Goal: Task Accomplishment & Management: Manage account settings

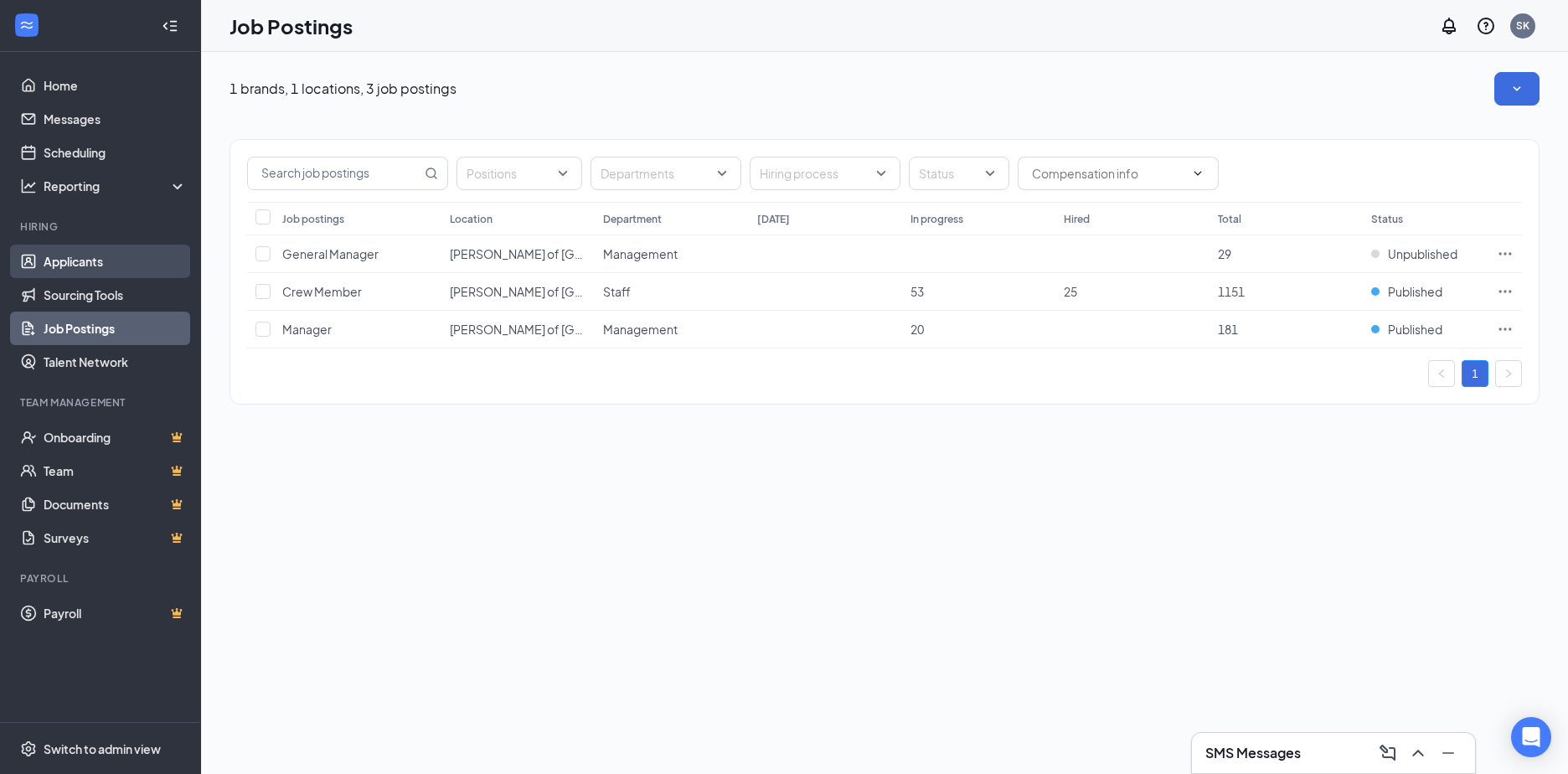
click at [100, 264] on link "Applicants" at bounding box center [115, 261] width 143 height 33
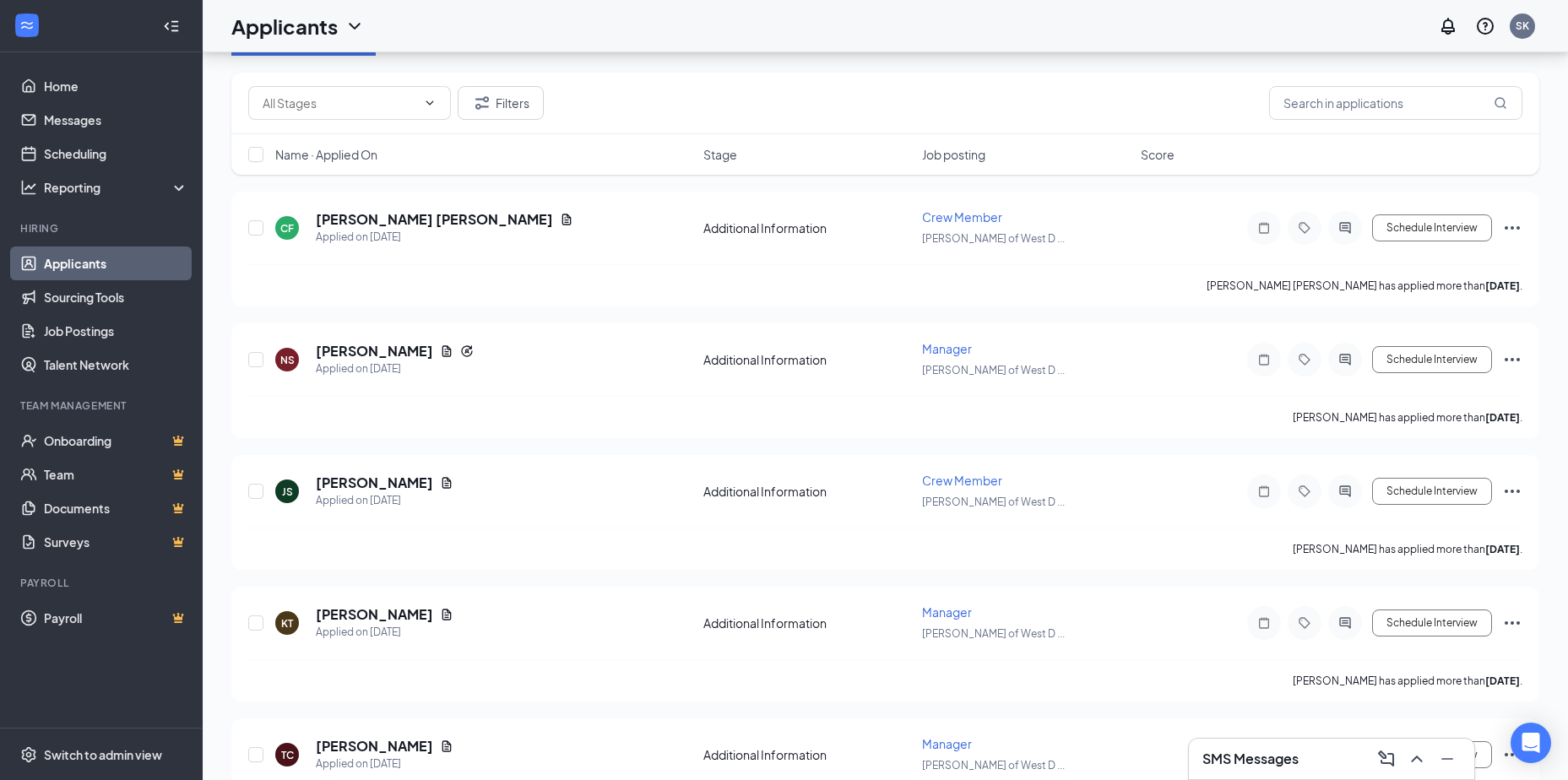
scroll to position [84, 0]
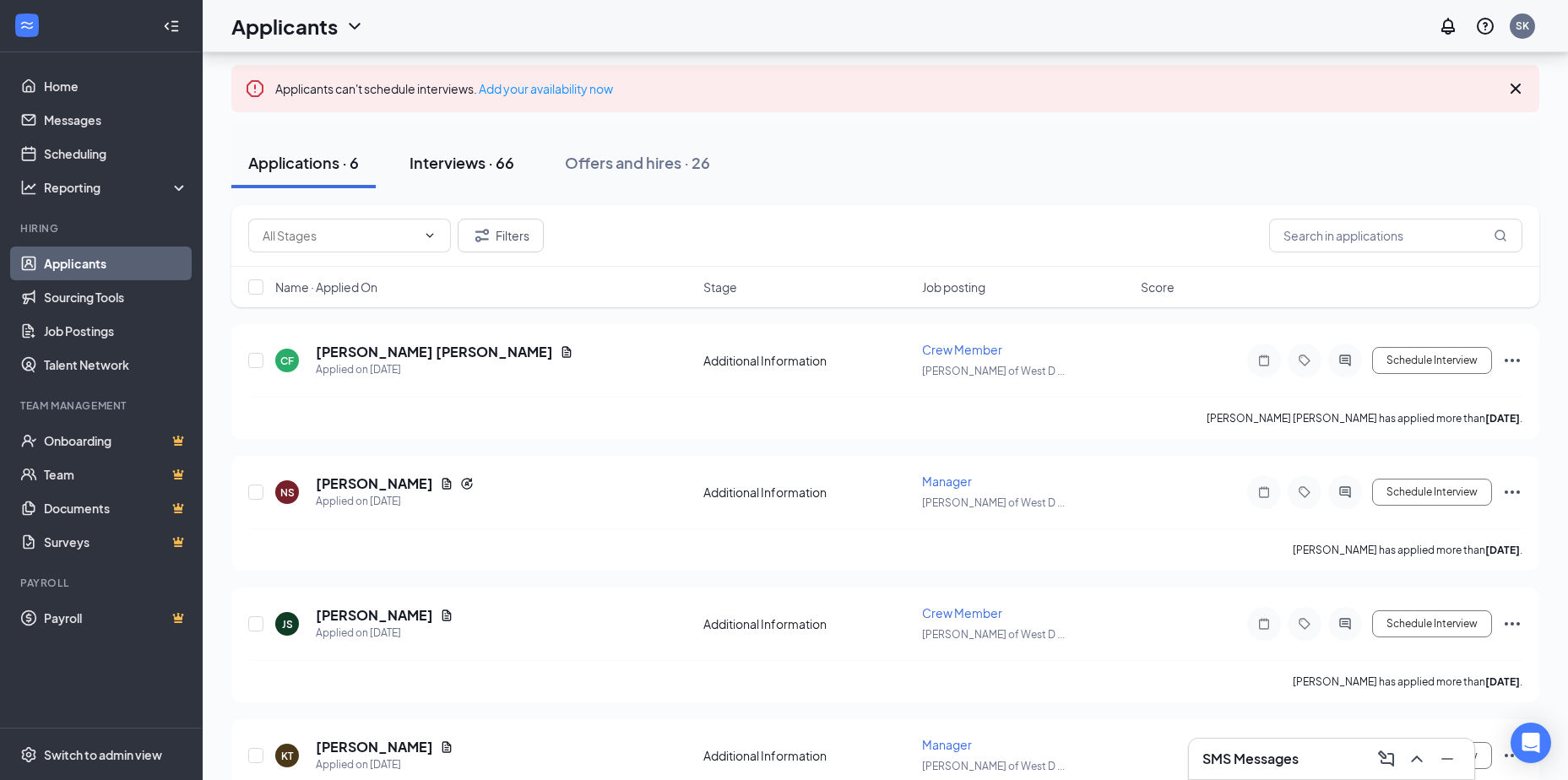
click at [463, 172] on div "Interviews · 66" at bounding box center [462, 162] width 104 height 21
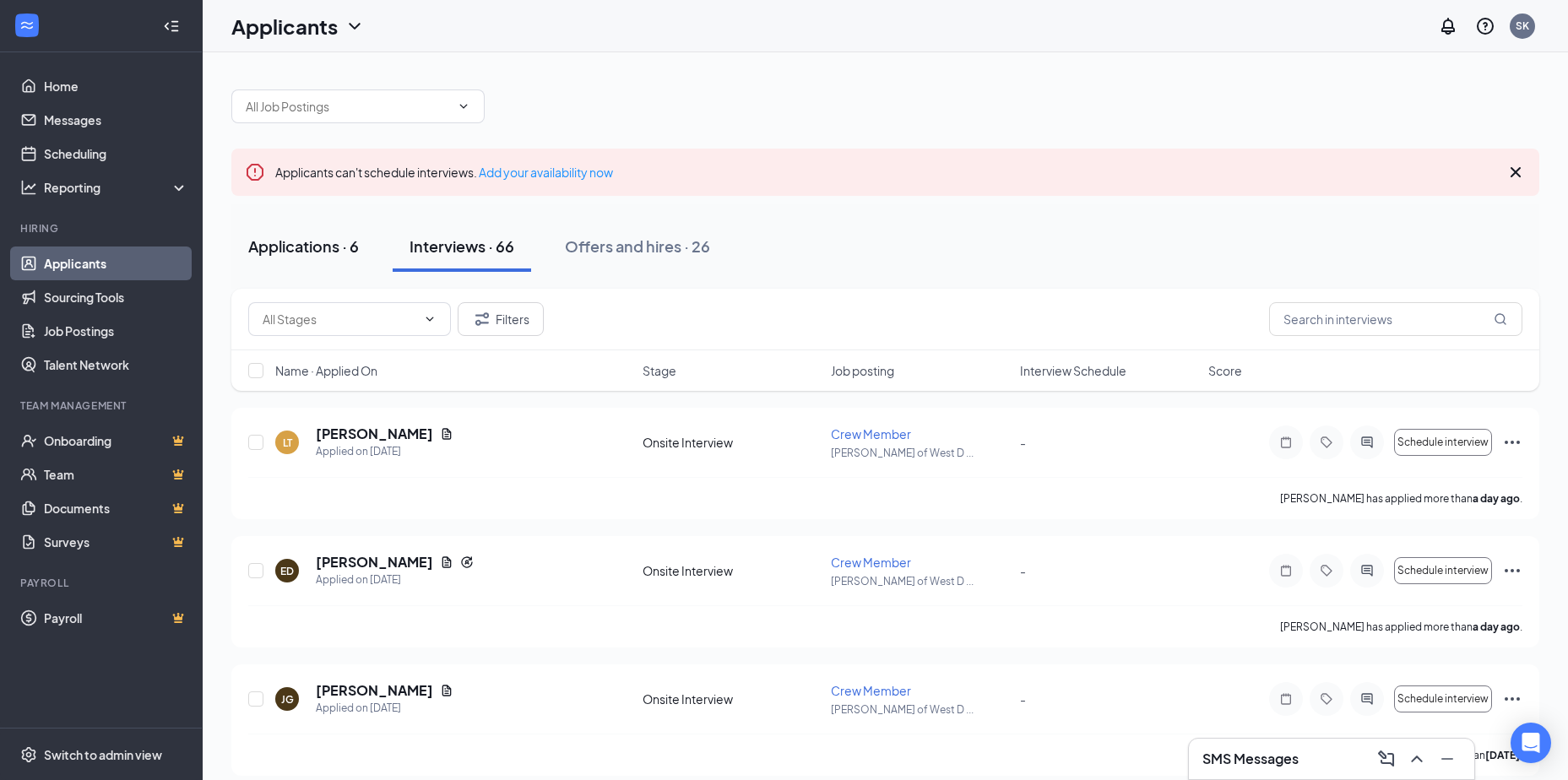
click at [281, 253] on div "Applications · 6" at bounding box center [304, 246] width 111 height 21
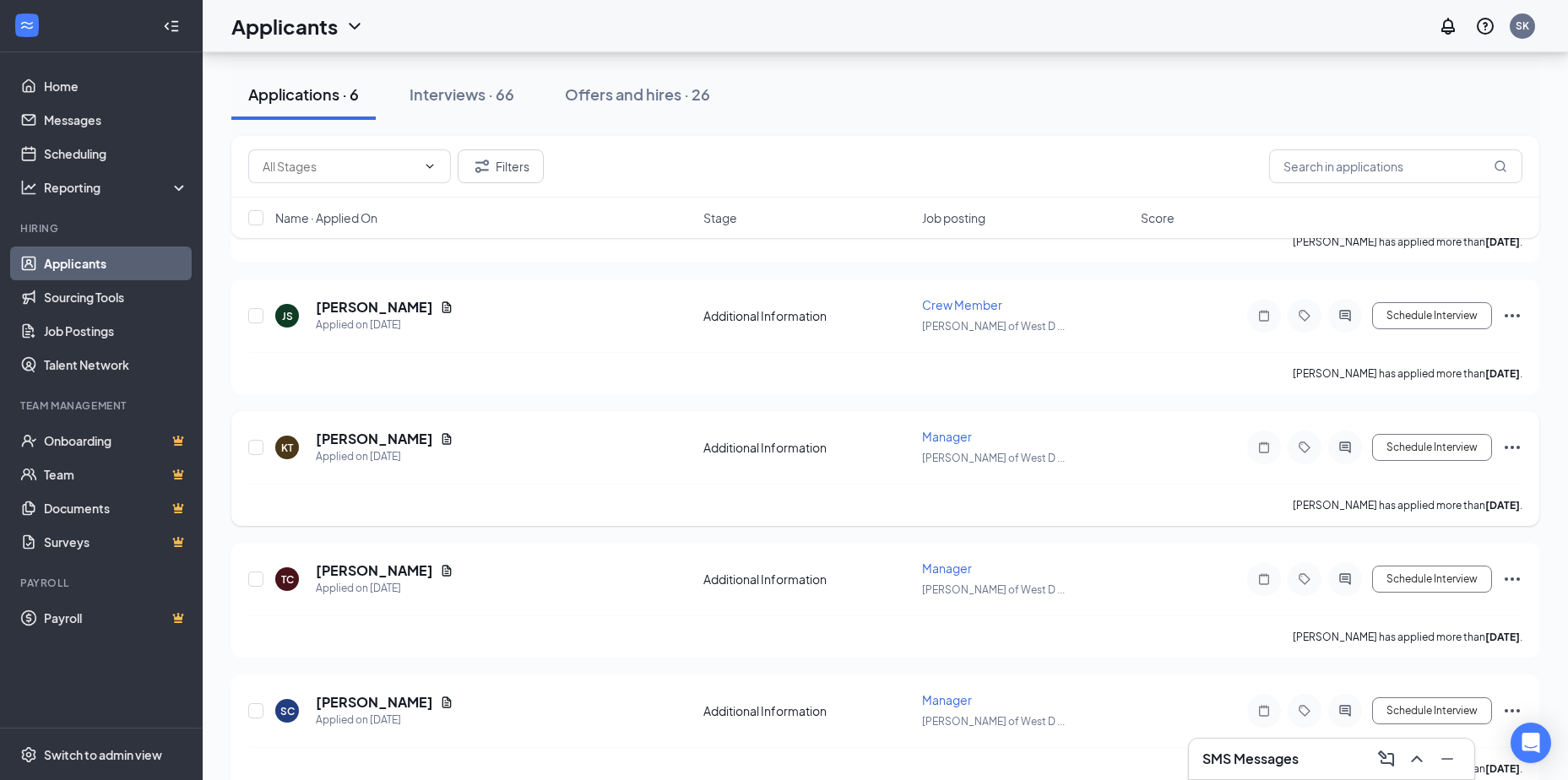
scroll to position [421, 0]
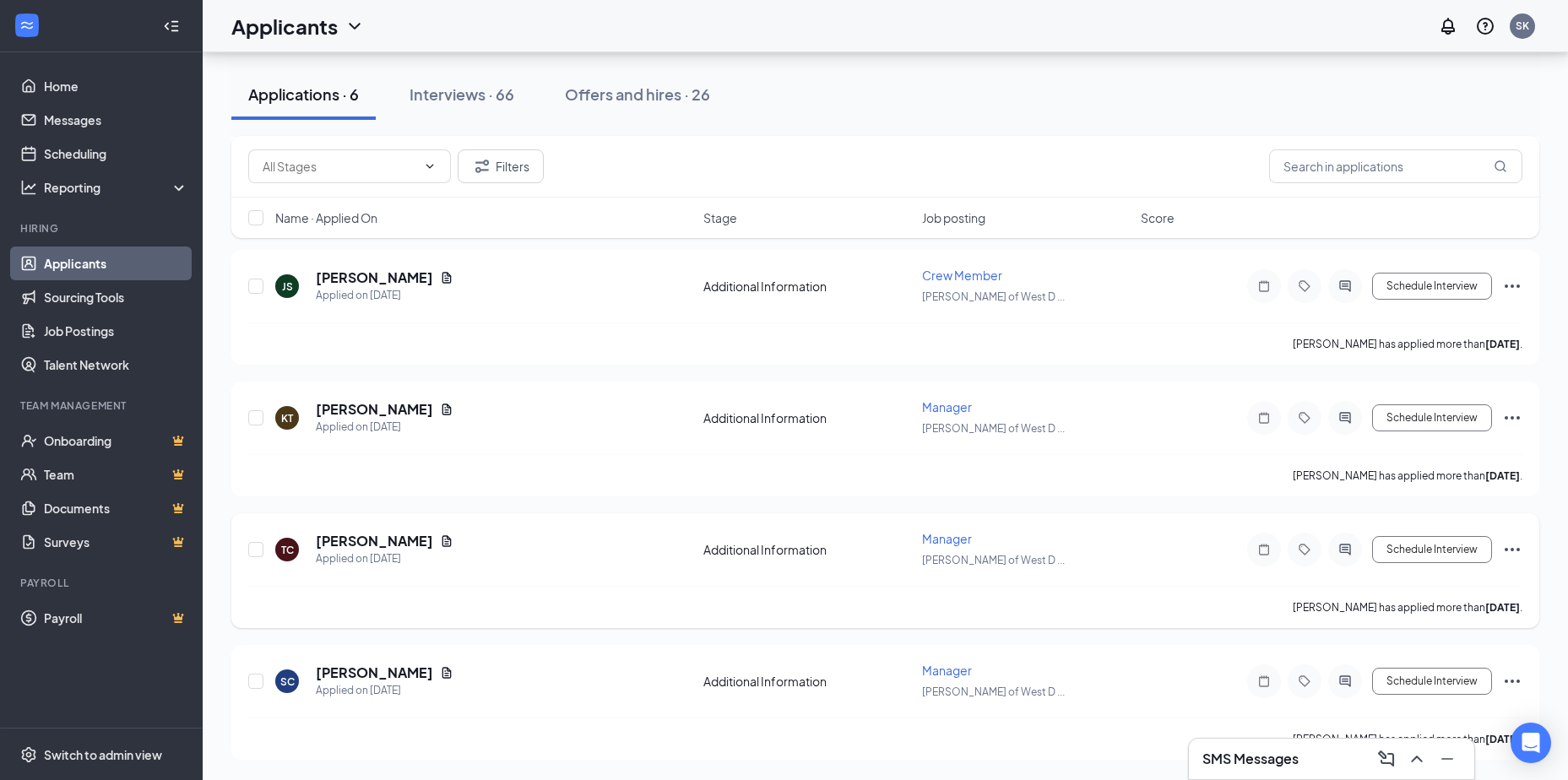
click at [302, 622] on div "[PERSON_NAME] has applied more than [DATE] ." at bounding box center [885, 606] width 1274 height 42
click at [216, 329] on div "Applicants can't schedule interviews. Add your availability now Applications · …" at bounding box center [885, 206] width 1365 height 1149
click at [215, 255] on div "Applicants can't schedule interviews. Add your availability now Applications · …" at bounding box center [885, 206] width 1365 height 1149
click at [217, 180] on div "Applicants can't schedule interviews. Add your availability now Applications · …" at bounding box center [885, 206] width 1365 height 1149
